Goal: Task Accomplishment & Management: Use online tool/utility

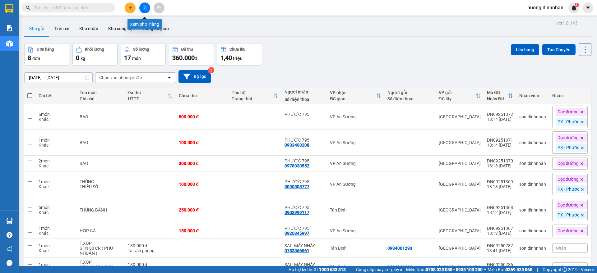
click at [143, 6] on icon "file-add" at bounding box center [144, 8] width 4 height 4
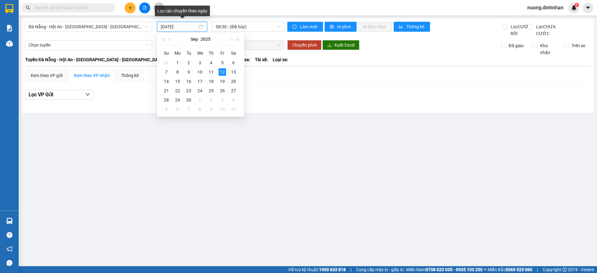
click at [184, 27] on input "[DATE]" at bounding box center [179, 26] width 37 height 7
click at [198, 72] on div "10" at bounding box center [199, 71] width 7 height 7
type input "[DATE]"
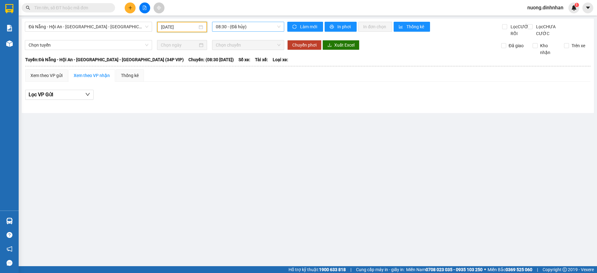
click at [255, 27] on span "08:30 - (Đã hủy)" at bounding box center [248, 26] width 65 height 9
click at [124, 27] on span "Đà Nẵng - Hội An - [GEOGRAPHIC_DATA] - [GEOGRAPHIC_DATA] (34P VIP)" at bounding box center [89, 26] width 120 height 9
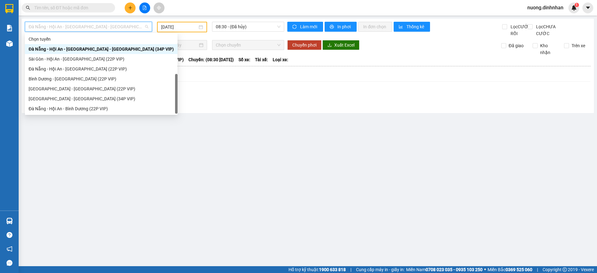
scroll to position [10, 0]
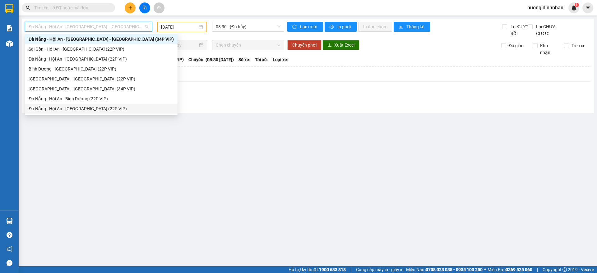
click at [102, 110] on div "Đà Nẵng - Hội An - [GEOGRAPHIC_DATA] (22P VIP)" at bounding box center [101, 108] width 145 height 7
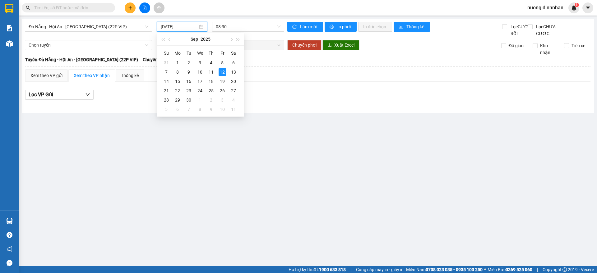
click at [169, 24] on input "[DATE]" at bounding box center [179, 26] width 37 height 7
click at [203, 72] on div "10" at bounding box center [199, 71] width 7 height 7
type input "[DATE]"
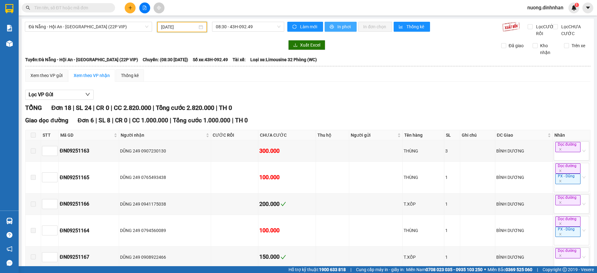
click at [347, 24] on span "In phơi" at bounding box center [344, 26] width 14 height 7
drag, startPoint x: 280, startPoint y: 121, endPoint x: 281, endPoint y: 110, distance: 11.2
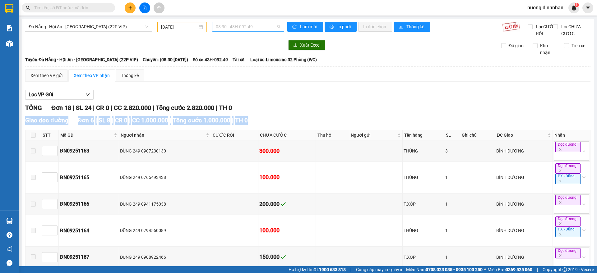
click at [275, 26] on span "08:30 - 43H-092.49" at bounding box center [248, 26] width 65 height 9
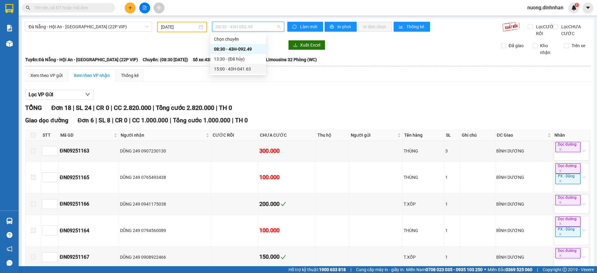
click at [251, 72] on div "15:00 - 43H-041.63" at bounding box center [238, 69] width 48 height 7
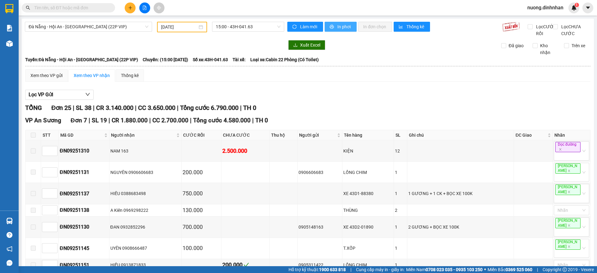
click at [337, 29] on span "In phơi" at bounding box center [344, 26] width 14 height 7
click at [128, 25] on span "Đà Nẵng - Hội An - Sài Gòn (22P VIP)" at bounding box center [89, 26] width 120 height 9
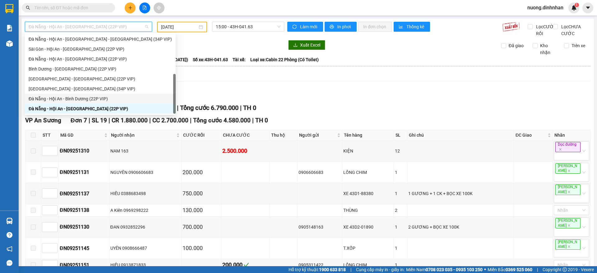
click at [103, 99] on div "Đà Nẵng - Hội An - Bình Dương (22P VIP)" at bounding box center [100, 98] width 143 height 7
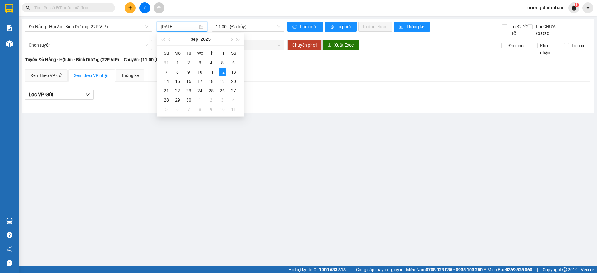
click at [188, 27] on input "12/09/2025" at bounding box center [179, 26] width 37 height 7
click at [196, 74] on div "10" at bounding box center [199, 71] width 7 height 7
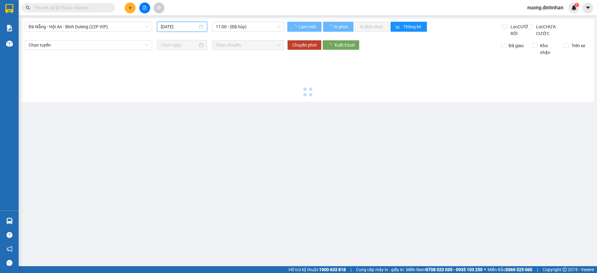
type input "10/09/2025"
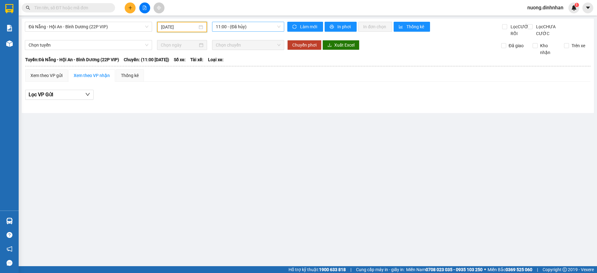
click at [254, 23] on span "11:00 - (Đã hủy)" at bounding box center [248, 26] width 65 height 9
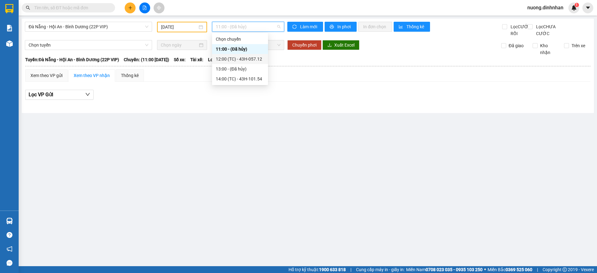
click at [255, 60] on div "12:00 (TC) - 43H-057.12" at bounding box center [240, 59] width 48 height 7
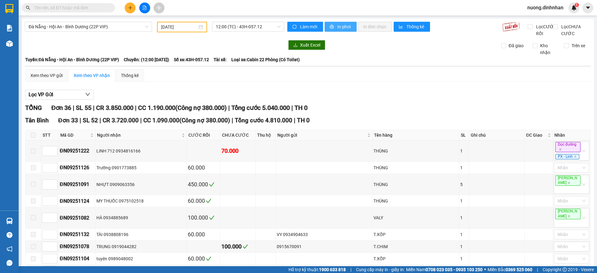
click at [336, 31] on button "In phơi" at bounding box center [340, 27] width 32 height 10
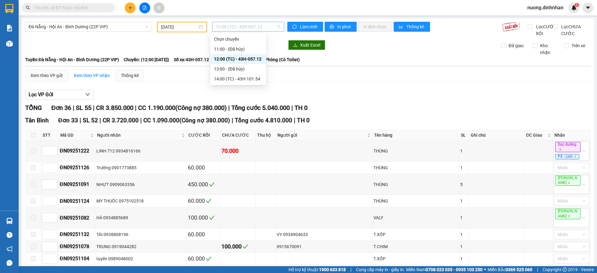
click at [241, 27] on span "12:00 (TC) - 43H-057.12" at bounding box center [248, 26] width 65 height 9
click at [249, 77] on div "14:00 (TC) - 43H-101.54" at bounding box center [238, 79] width 48 height 7
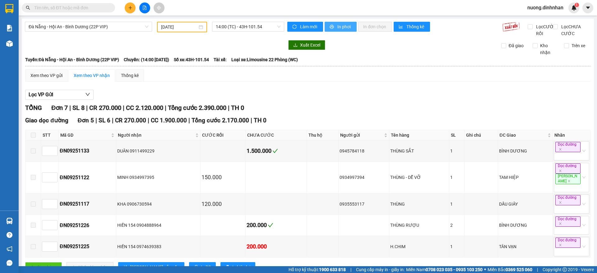
click at [349, 30] on button "In phơi" at bounding box center [340, 27] width 32 height 10
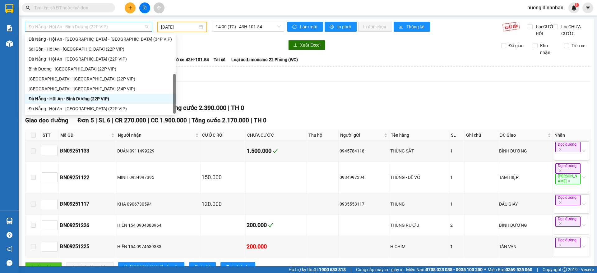
click at [112, 29] on span "Đà Nẵng - Hội An - Bình Dương (22P VIP)" at bounding box center [89, 26] width 120 height 9
click at [91, 57] on div "Đà Nẵng - Hội An - Sài Gòn (22P VIP)" at bounding box center [100, 59] width 143 height 7
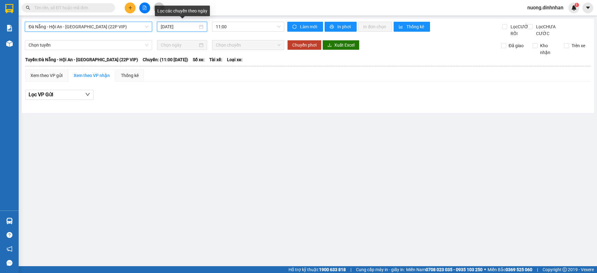
click at [180, 26] on input "12/09/2025" at bounding box center [179, 26] width 37 height 7
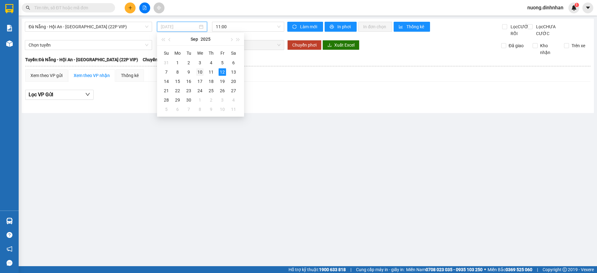
click at [199, 69] on div "10" at bounding box center [199, 71] width 7 height 7
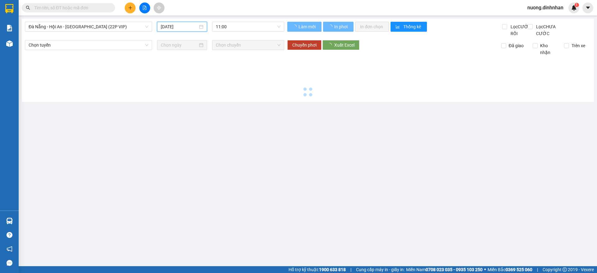
type input "10/09/2025"
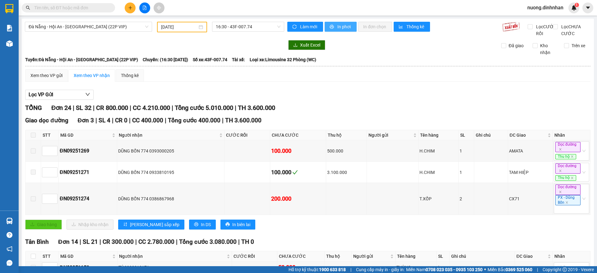
click at [338, 23] on span "In phơi" at bounding box center [344, 26] width 14 height 7
click at [278, 24] on span "16:30 - 43F-007.74" at bounding box center [248, 26] width 65 height 9
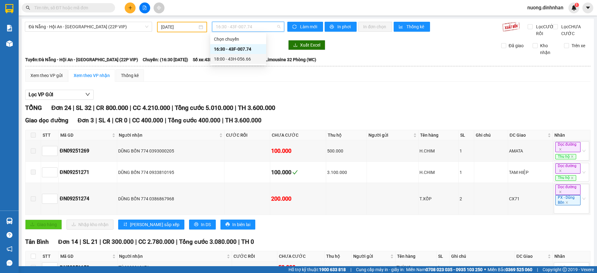
click at [251, 59] on div "18:00 - 43H-056.66" at bounding box center [238, 59] width 48 height 7
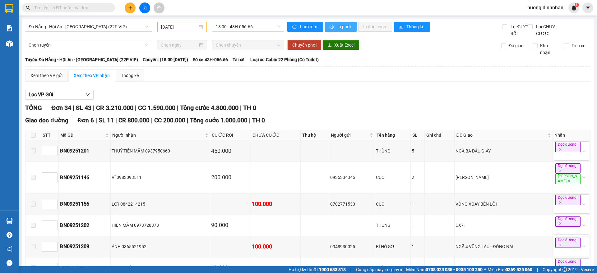
click at [342, 24] on span "In phơi" at bounding box center [344, 26] width 14 height 7
